Goal: Information Seeking & Learning: Learn about a topic

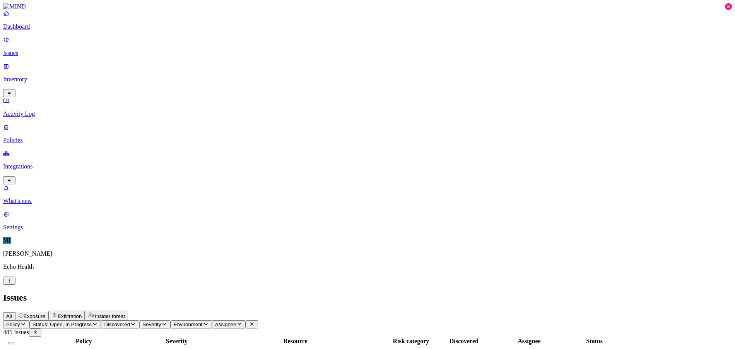
click at [376, 310] on div "All Exposure Exfiltration Insider threat" at bounding box center [367, 315] width 729 height 10
click at [33, 83] on div "Dashboard Issues Inventory Activity Log Policies Integrations" at bounding box center [367, 97] width 729 height 174
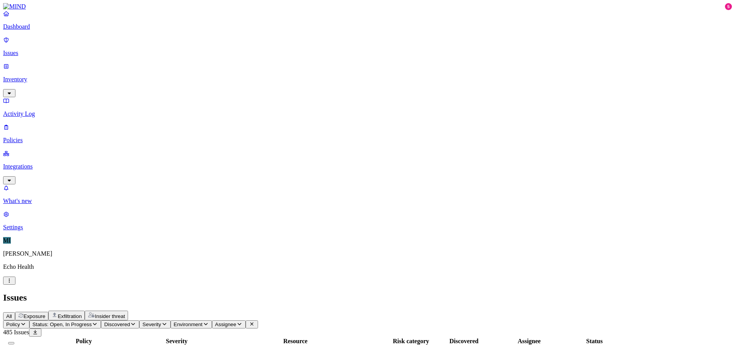
click at [32, 137] on p "Policies" at bounding box center [367, 140] width 729 height 7
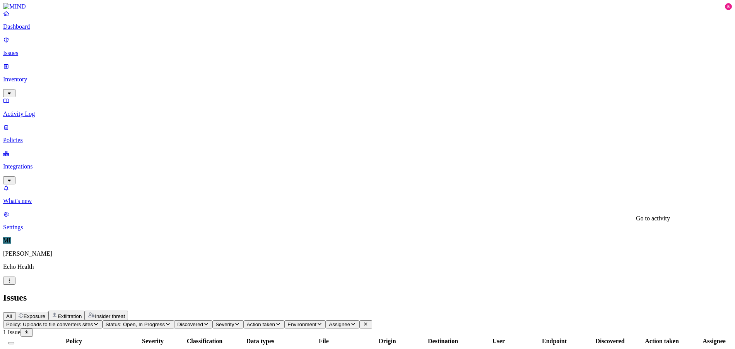
click at [34, 231] on nav "Dashboard Issues Inventory Activity Log Policies Integrations What's new 5 Sett…" at bounding box center [367, 120] width 729 height 221
click at [34, 204] on p "What's new" at bounding box center [367, 200] width 729 height 7
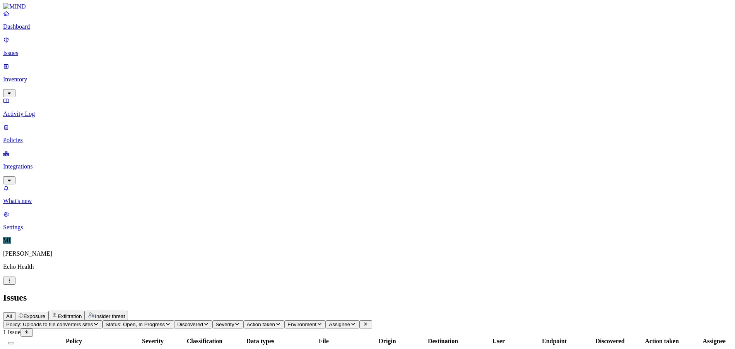
drag, startPoint x: 210, startPoint y: 198, endPoint x: 202, endPoint y: 189, distance: 12.9
